Goal: Navigation & Orientation: Find specific page/section

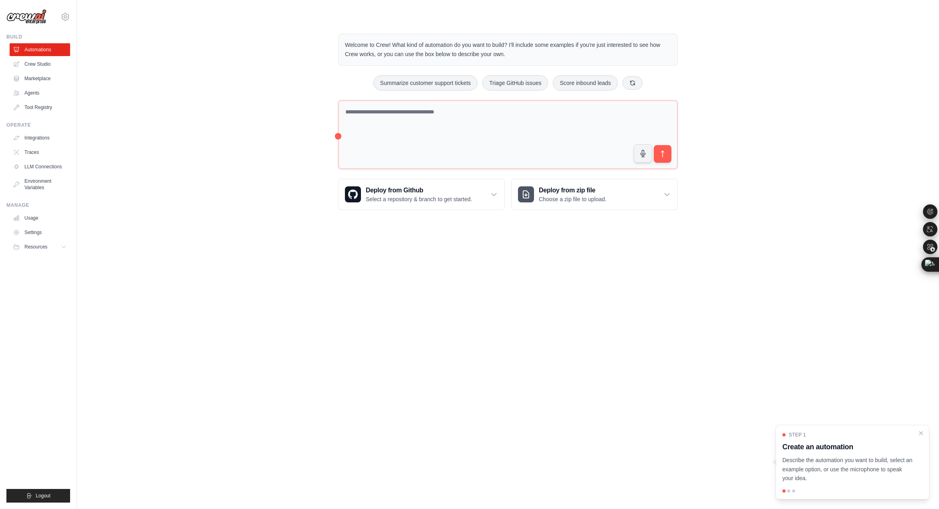
drag, startPoint x: 0, startPoint y: 0, endPoint x: 811, endPoint y: 351, distance: 883.4
click at [811, 351] on body "limk09256@gmail.com Settings Build Automations Crew Studio" at bounding box center [469, 254] width 939 height 509
click at [40, 250] on span "Resources" at bounding box center [36, 246] width 23 height 6
click at [61, 264] on span "Documentation" at bounding box center [44, 260] width 32 height 6
click at [43, 276] on span "GitHub" at bounding box center [35, 273] width 15 height 6
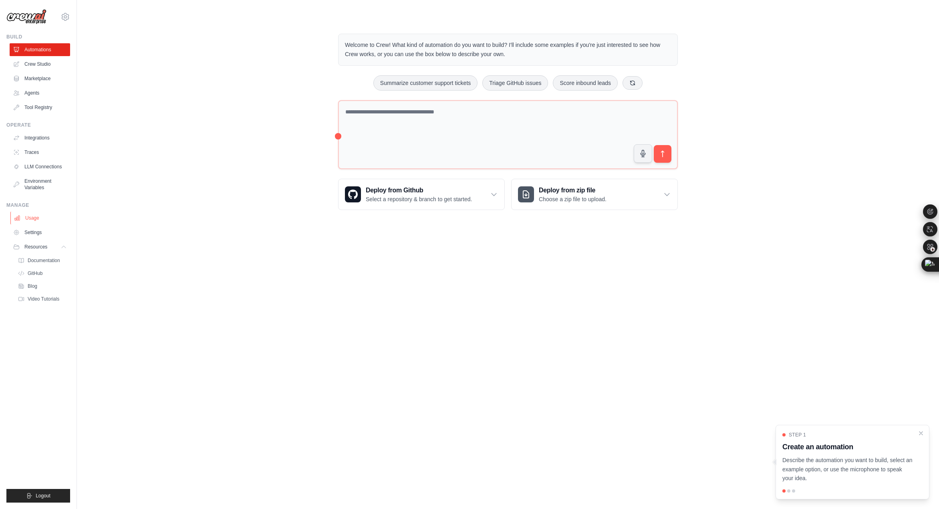
click at [41, 224] on link "Usage" at bounding box center [40, 217] width 60 height 13
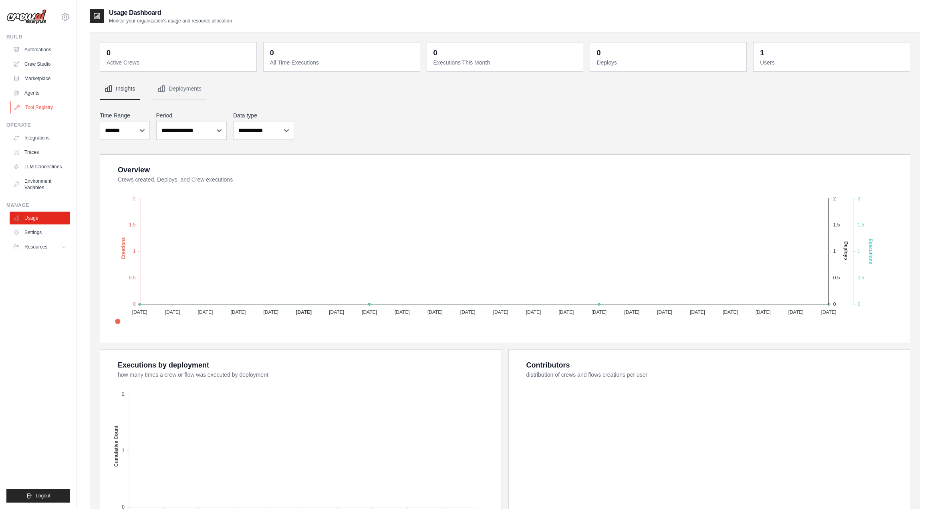
click at [46, 114] on link "Tool Registry" at bounding box center [40, 107] width 60 height 13
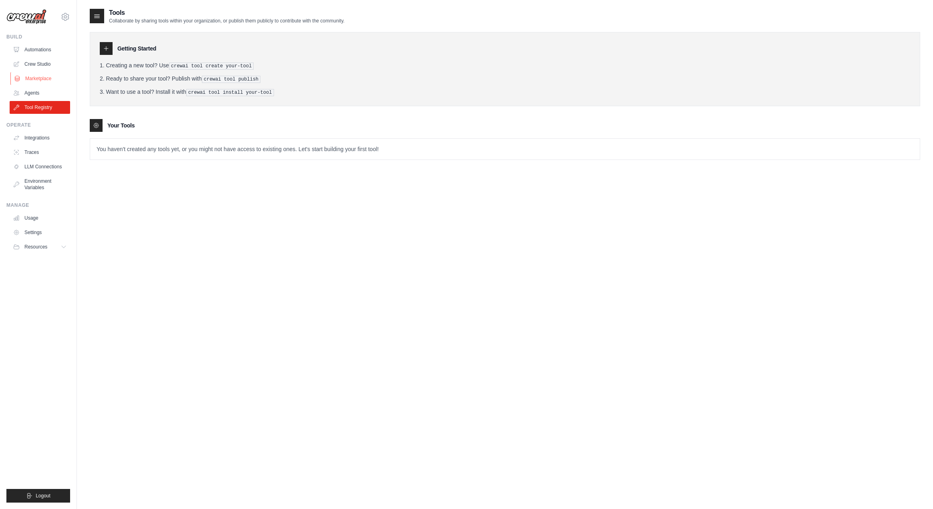
click at [58, 84] on link "Marketplace" at bounding box center [40, 78] width 60 height 13
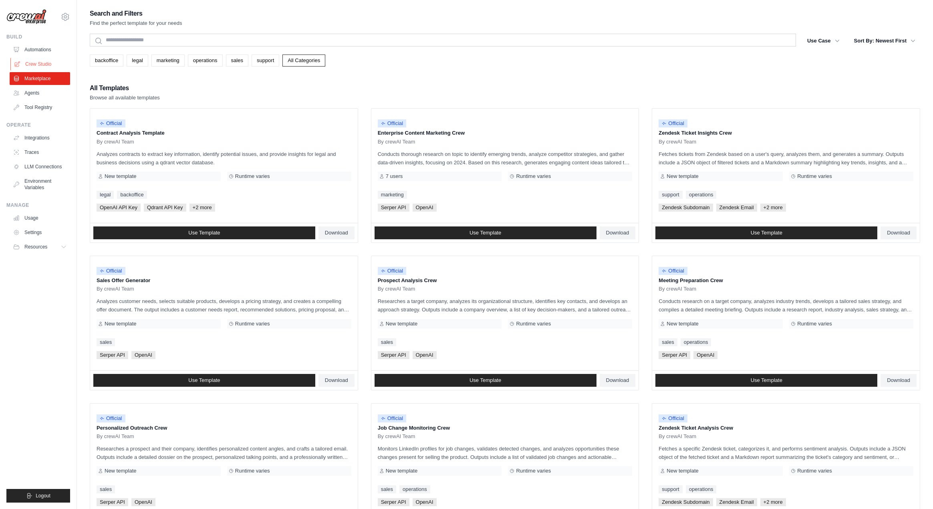
click at [49, 70] on link "Crew Studio" at bounding box center [40, 64] width 60 height 13
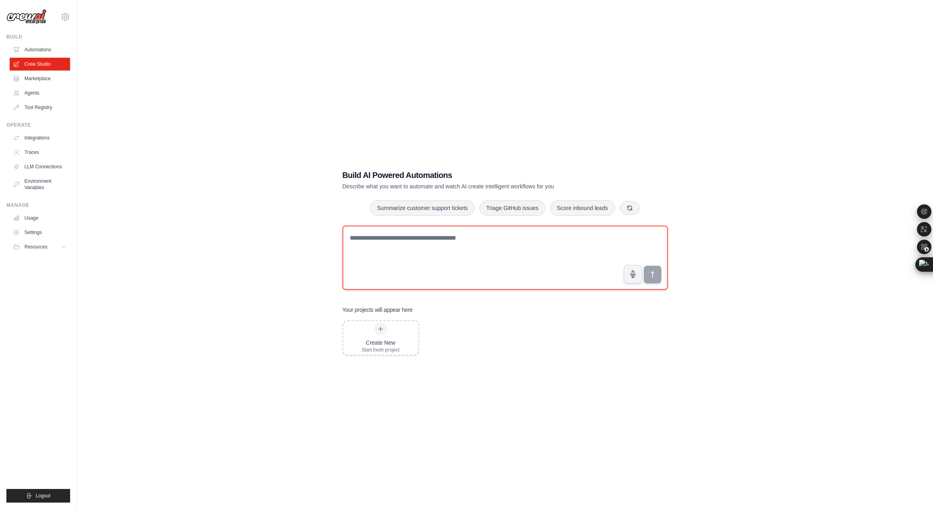
click at [493, 244] on textarea at bounding box center [504, 257] width 325 height 64
click at [491, 343] on div "Create New Start fresh project" at bounding box center [504, 337] width 325 height 35
